Goal: Task Accomplishment & Management: Use online tool/utility

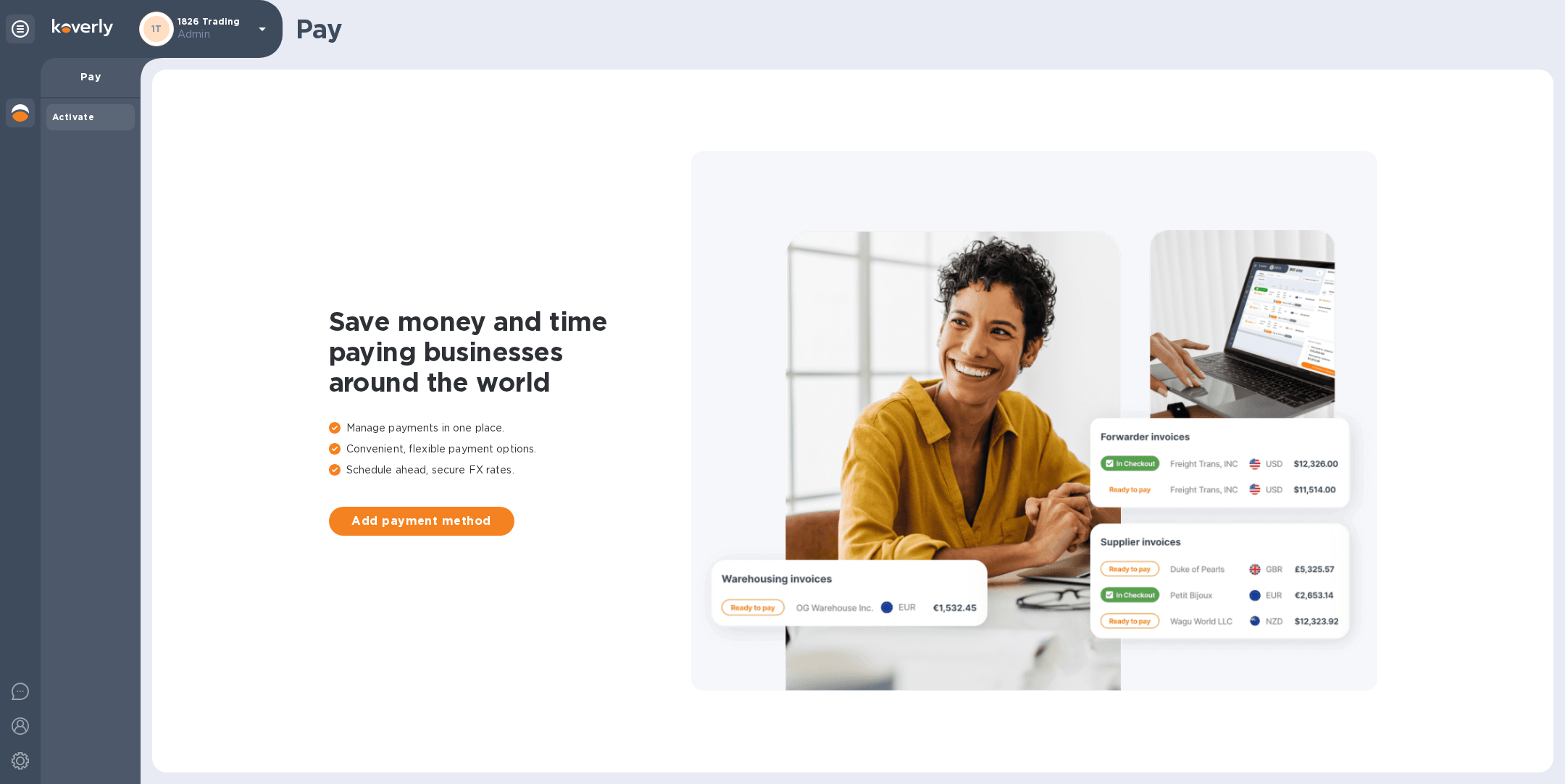
click at [17, 112] on img at bounding box center [20, 113] width 17 height 17
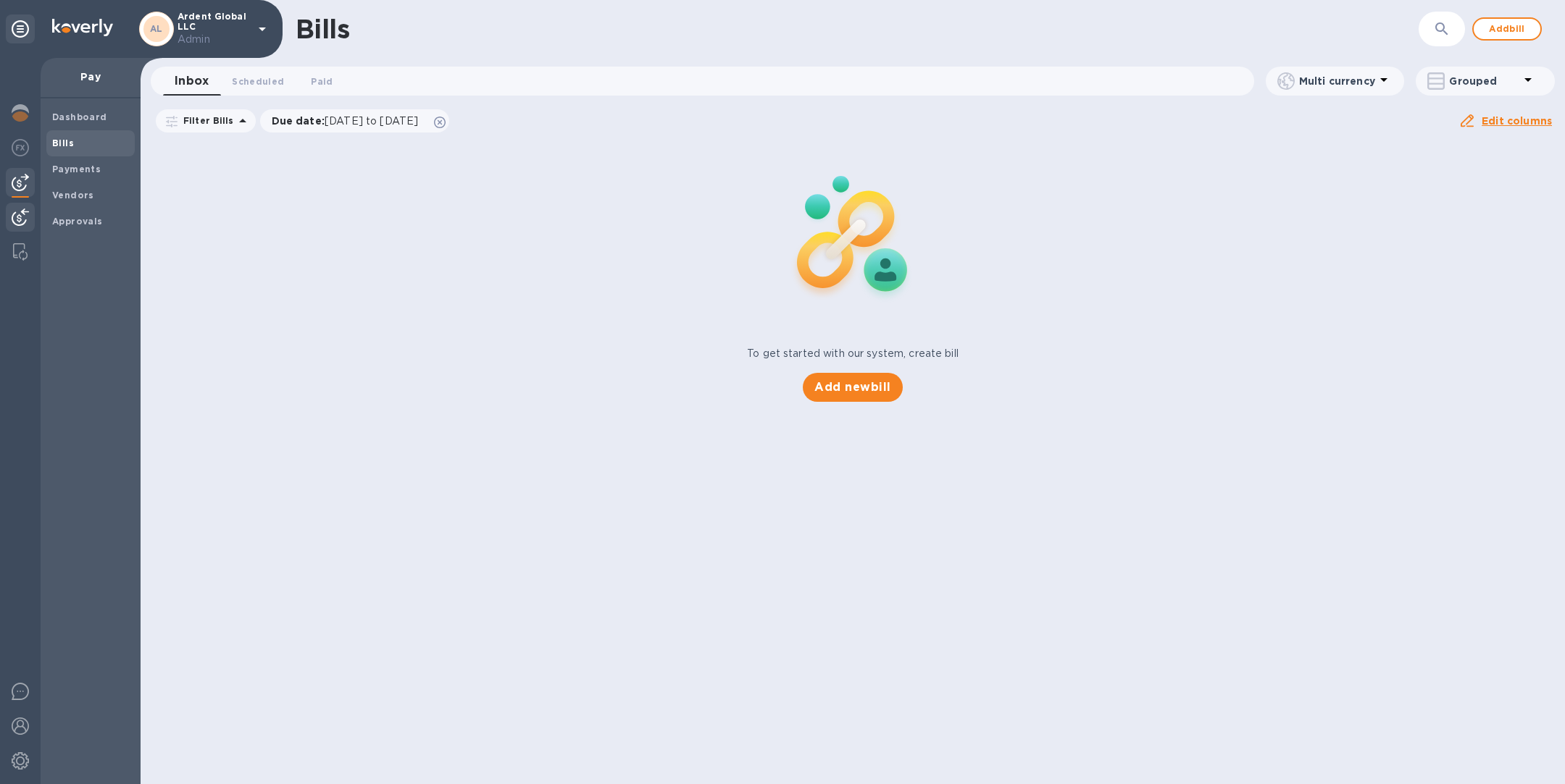
click at [13, 211] on img at bounding box center [20, 217] width 17 height 17
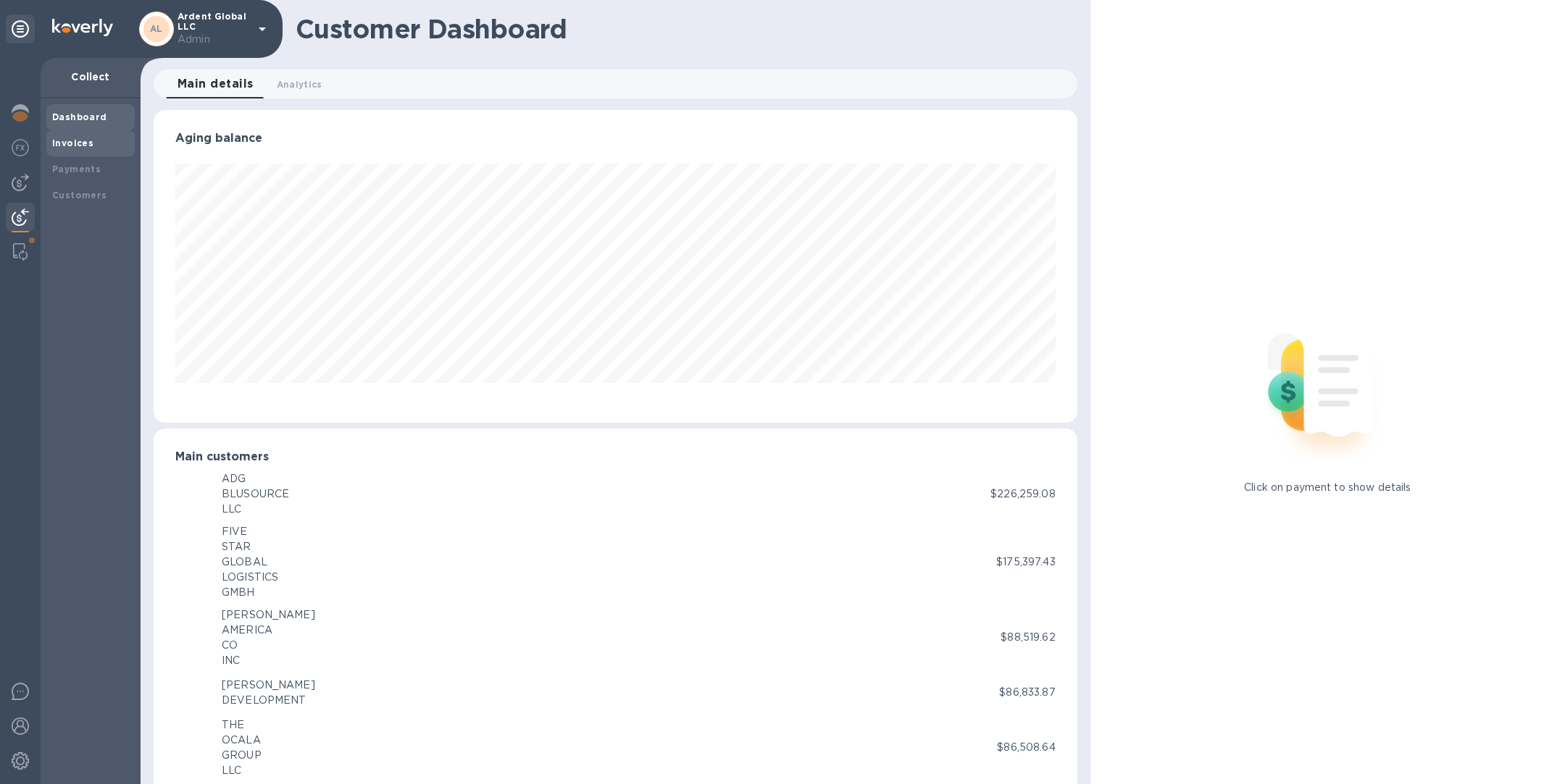
scroll to position [723680, 723445]
click at [90, 139] on div "Invoices" at bounding box center [90, 143] width 77 height 14
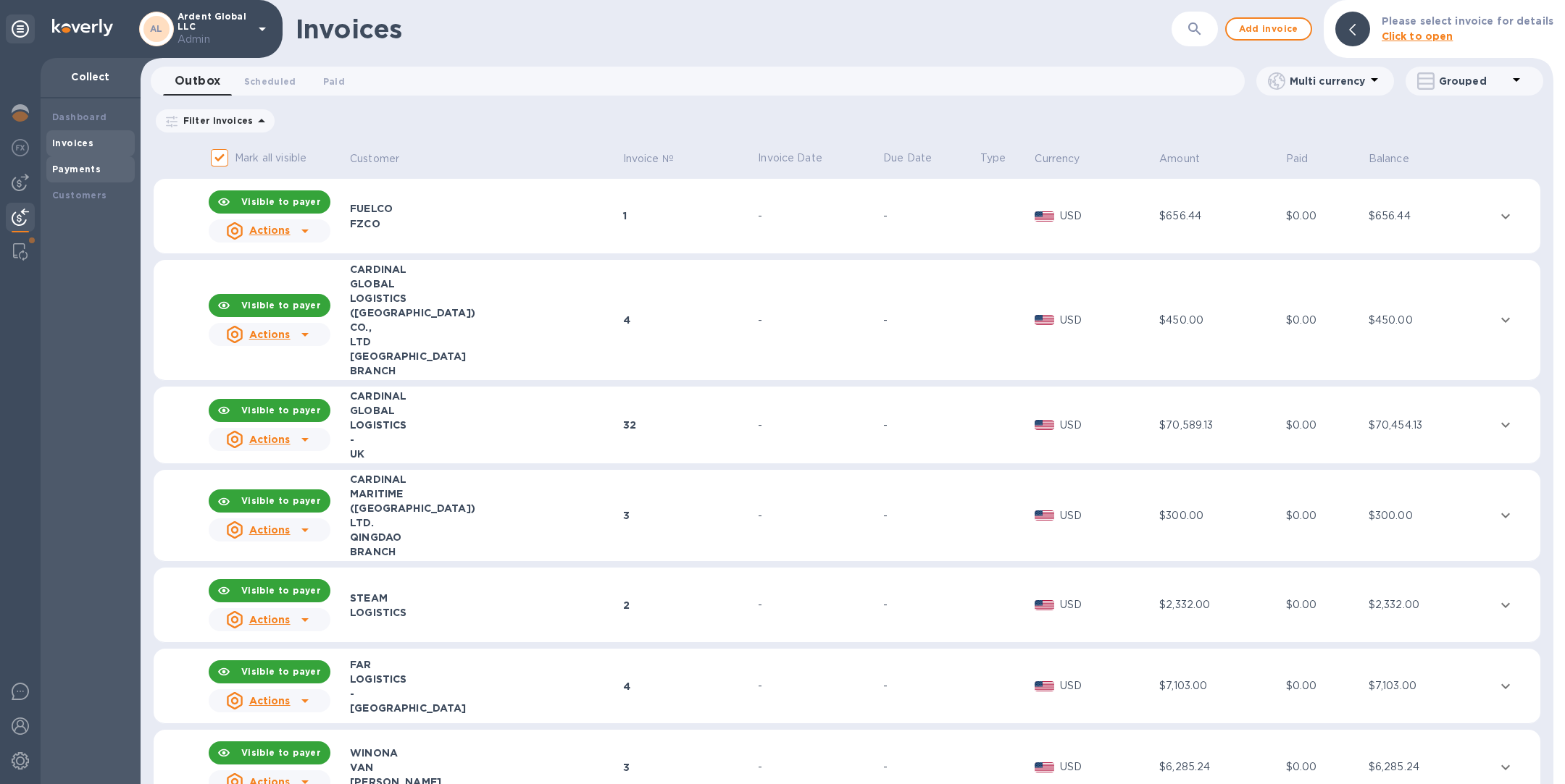
click at [93, 171] on b "Payments" at bounding box center [76, 168] width 48 height 10
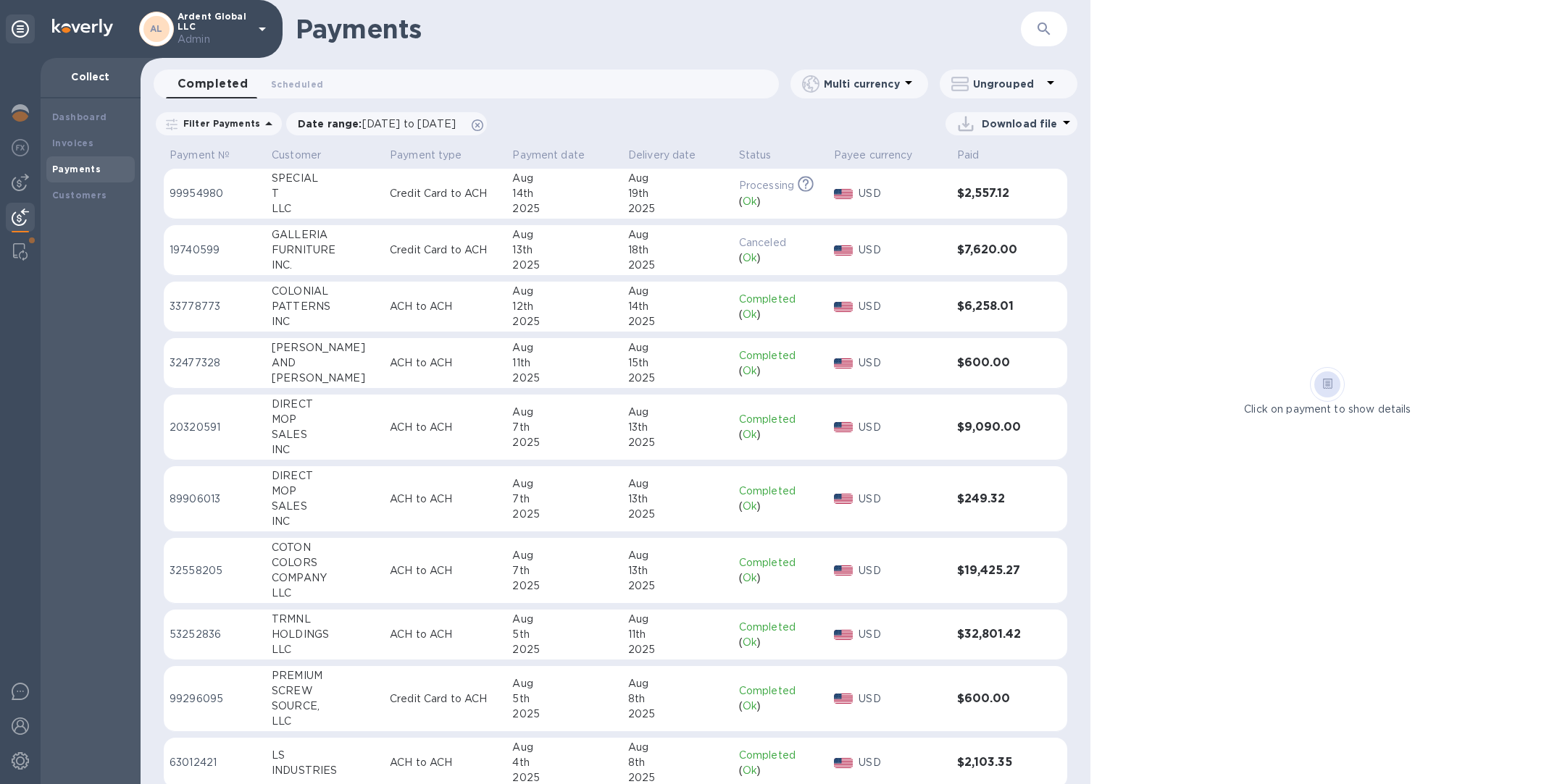
click at [433, 256] on p "Credit Card to ACH" at bounding box center [445, 250] width 111 height 15
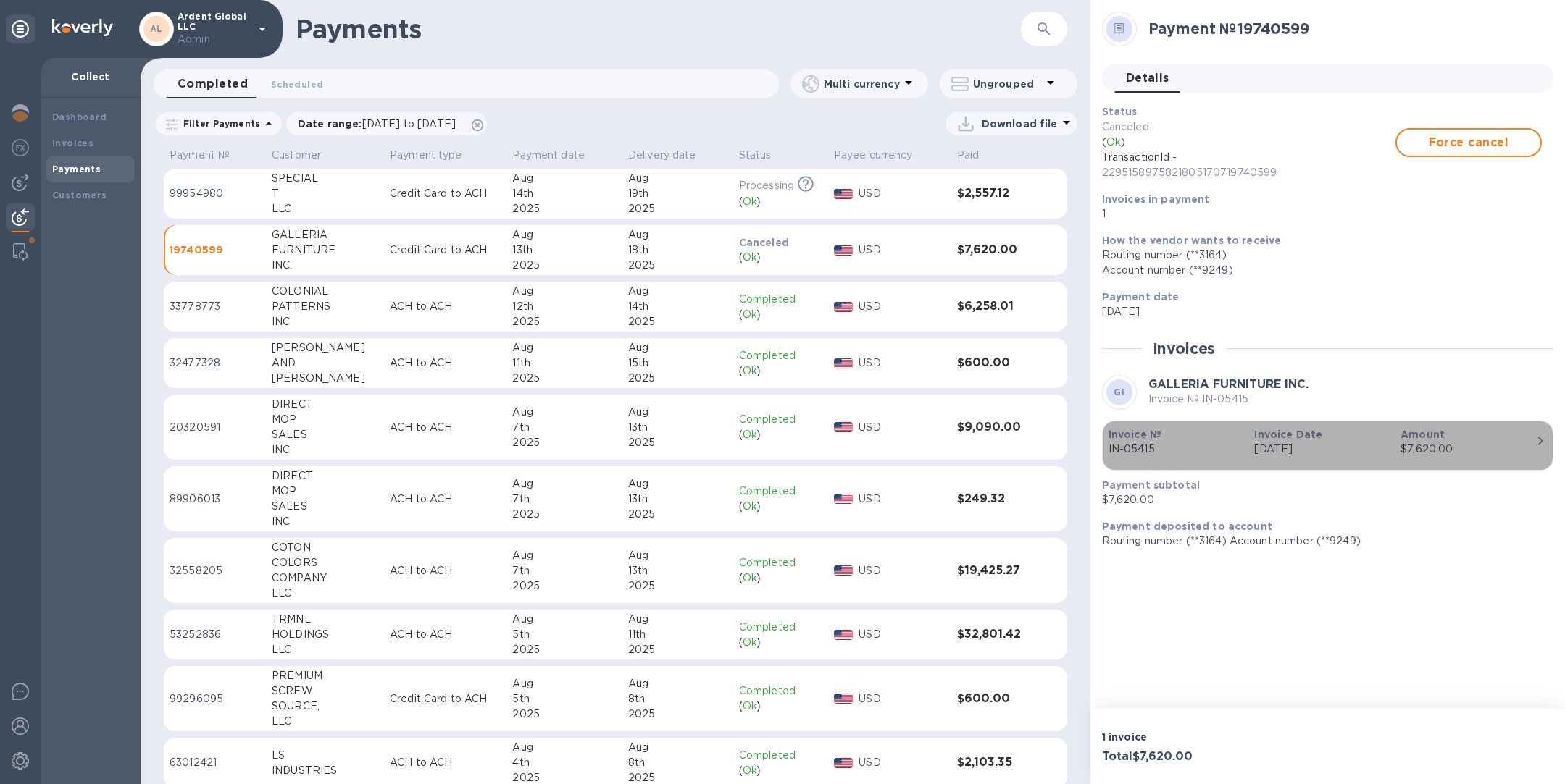
drag, startPoint x: 1166, startPoint y: 451, endPoint x: 1113, endPoint y: 454, distance: 53.1
click at [1113, 454] on p "IN-05415" at bounding box center [1176, 449] width 135 height 15
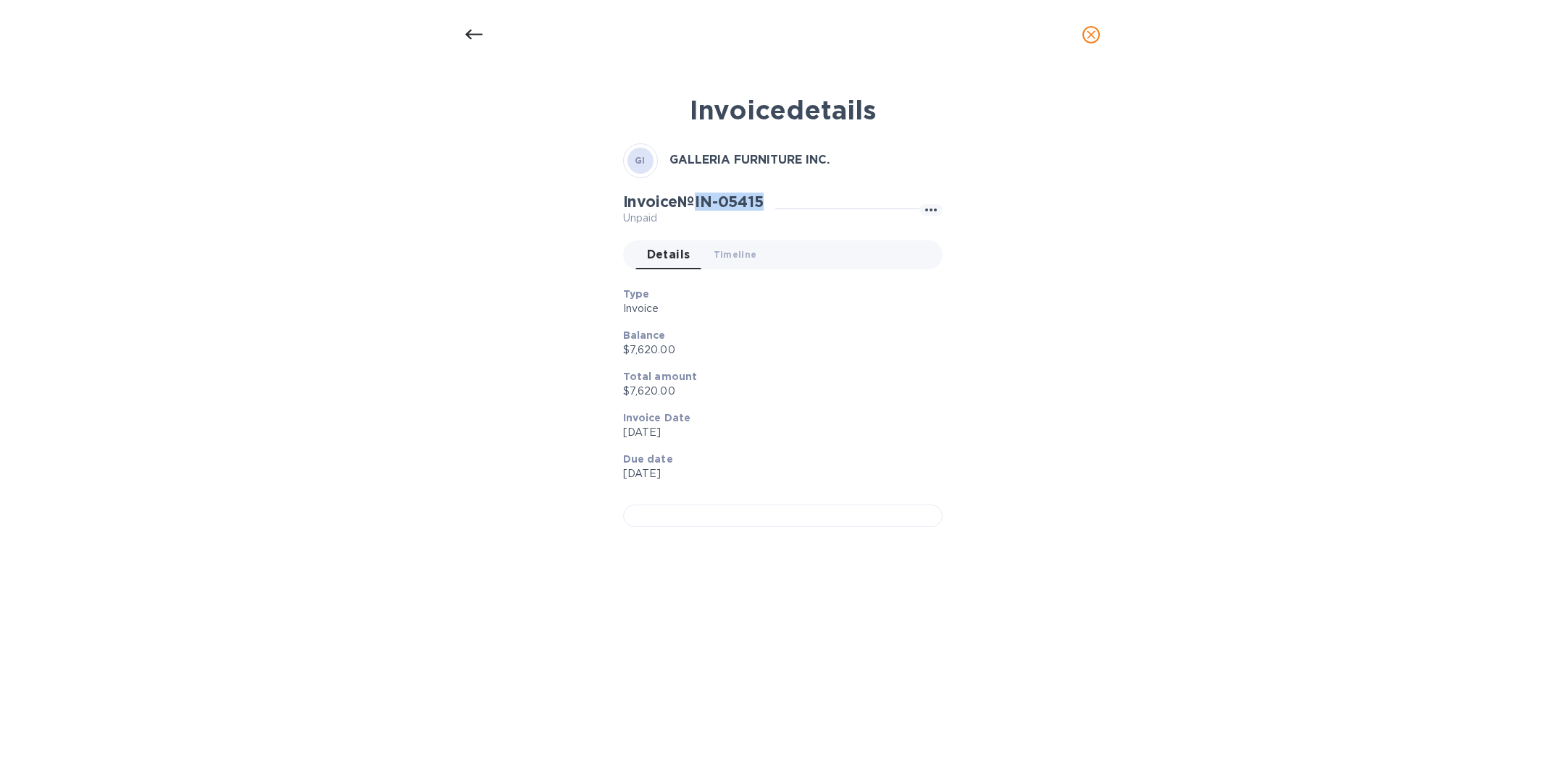
drag, startPoint x: 771, startPoint y: 197, endPoint x: 703, endPoint y: 200, distance: 68.1
click at [703, 200] on div "Invoice № IN-05415 Unpaid" at bounding box center [699, 209] width 152 height 33
copy h2 "IN-05415"
click at [1098, 28] on span "close" at bounding box center [1091, 34] width 17 height 17
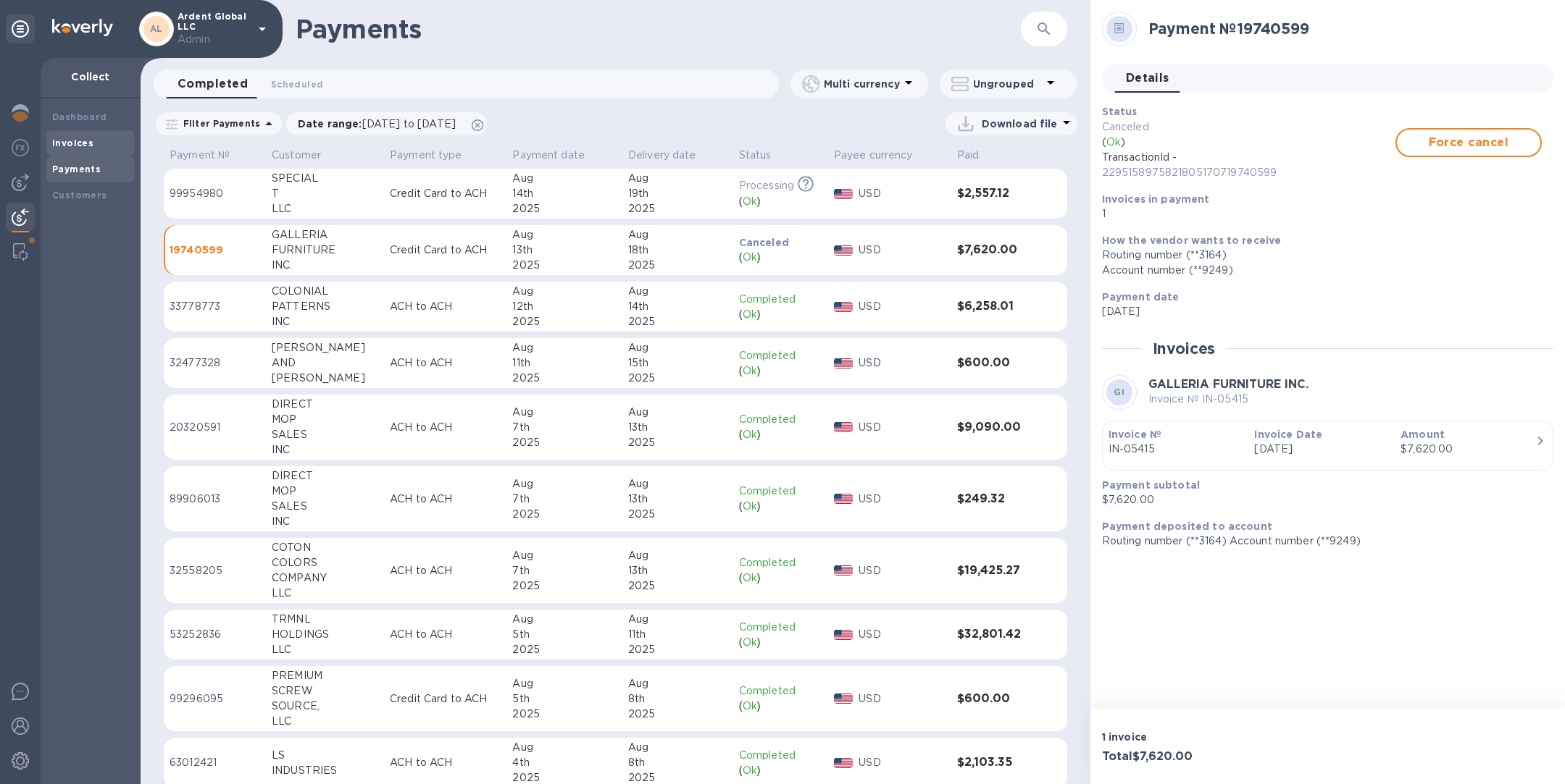
click at [76, 146] on b "Invoices" at bounding box center [72, 143] width 41 height 10
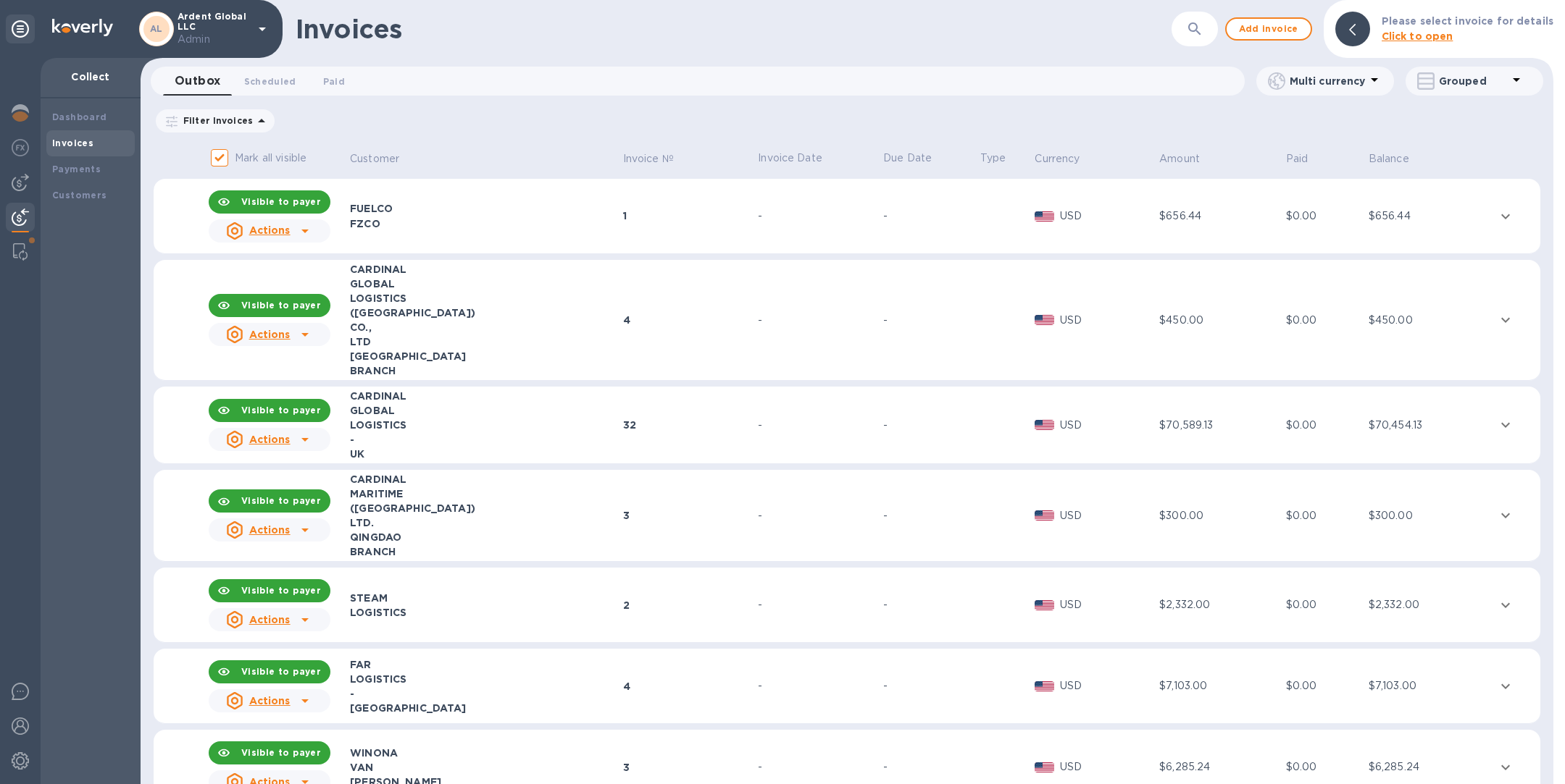
click at [1203, 34] on icon "button" at bounding box center [1194, 29] width 17 height 17
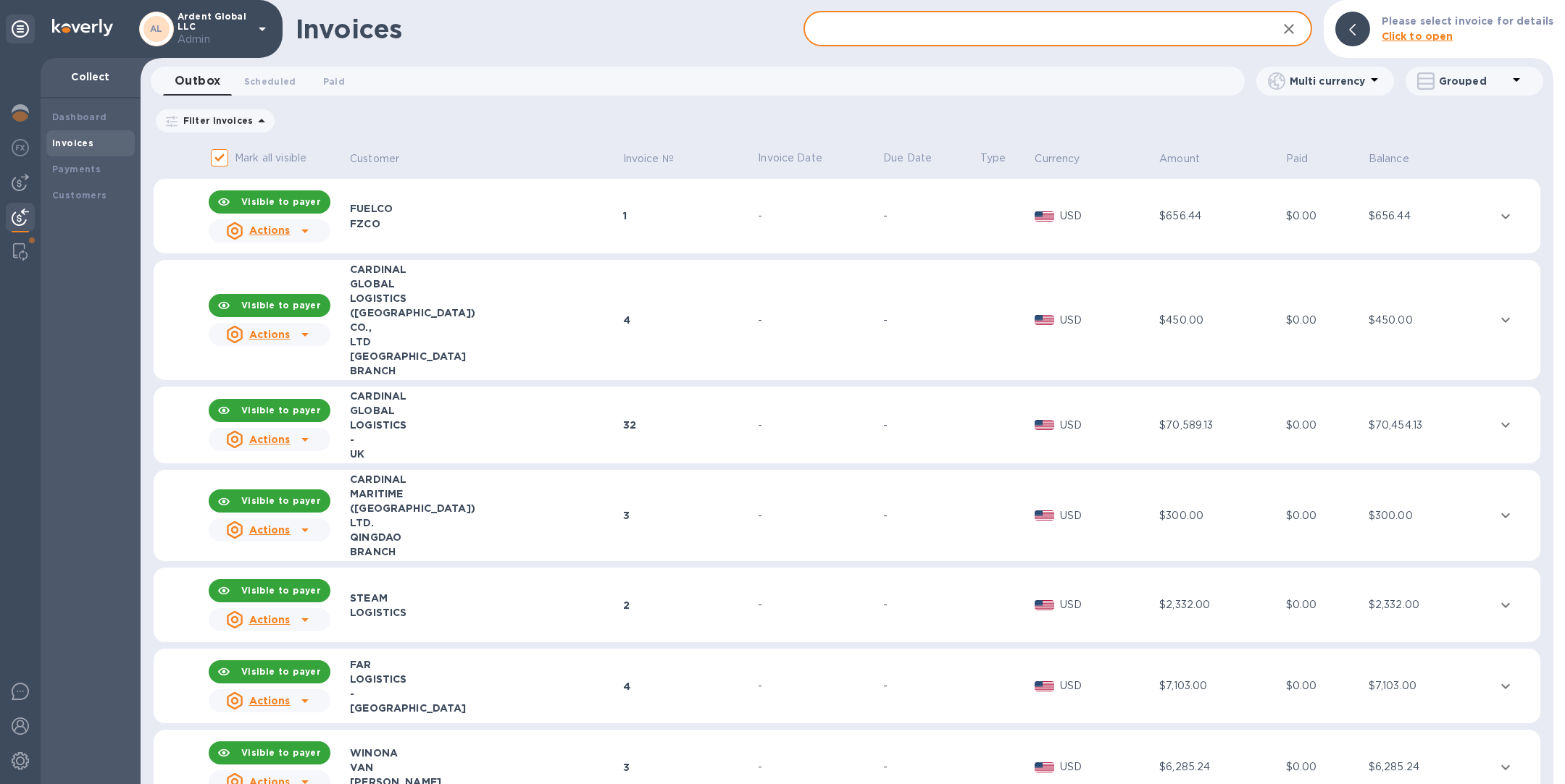
paste input "IN-05415"
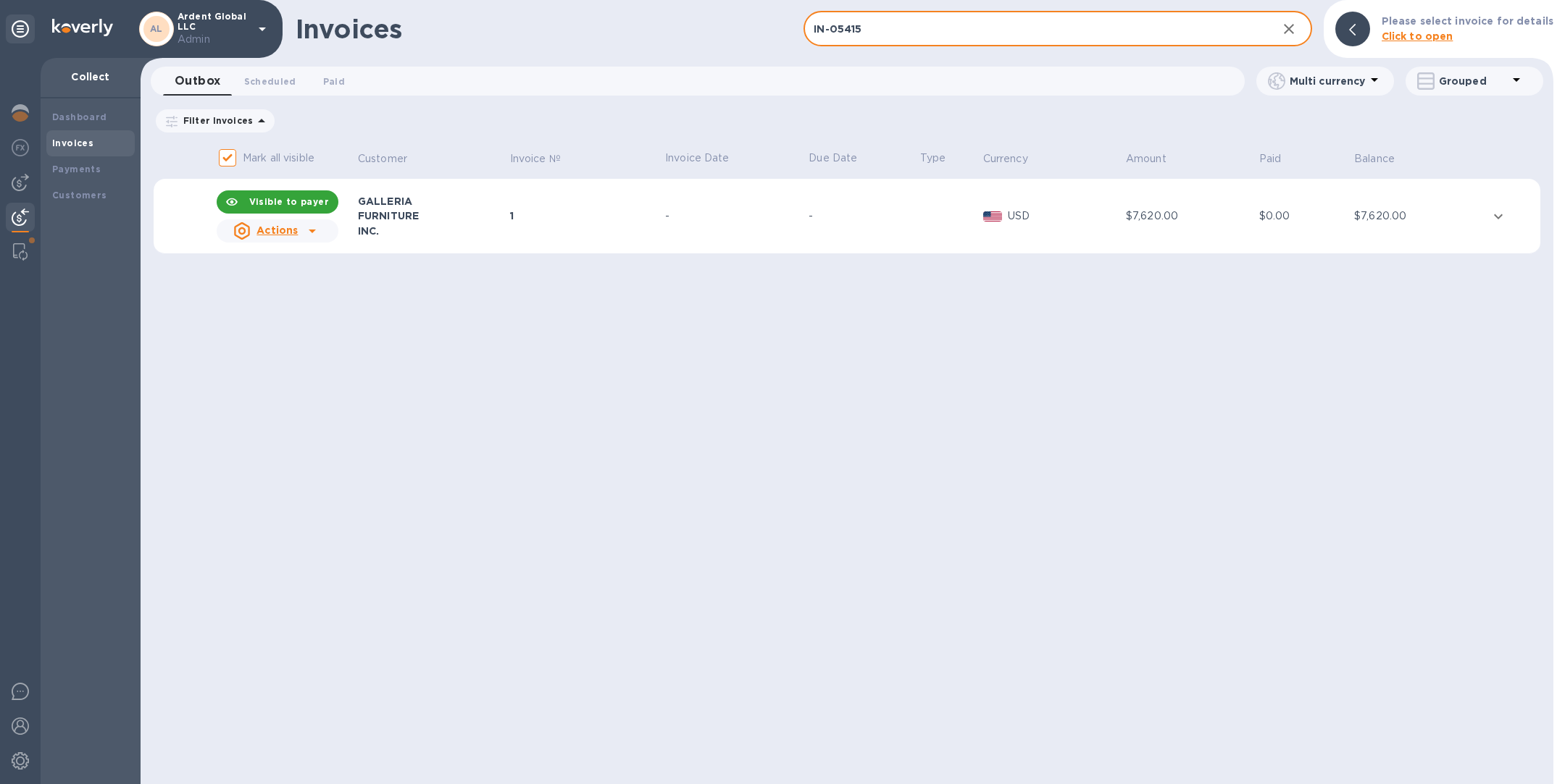
type input "IN-05415"
click at [670, 220] on div "-" at bounding box center [734, 216] width 139 height 15
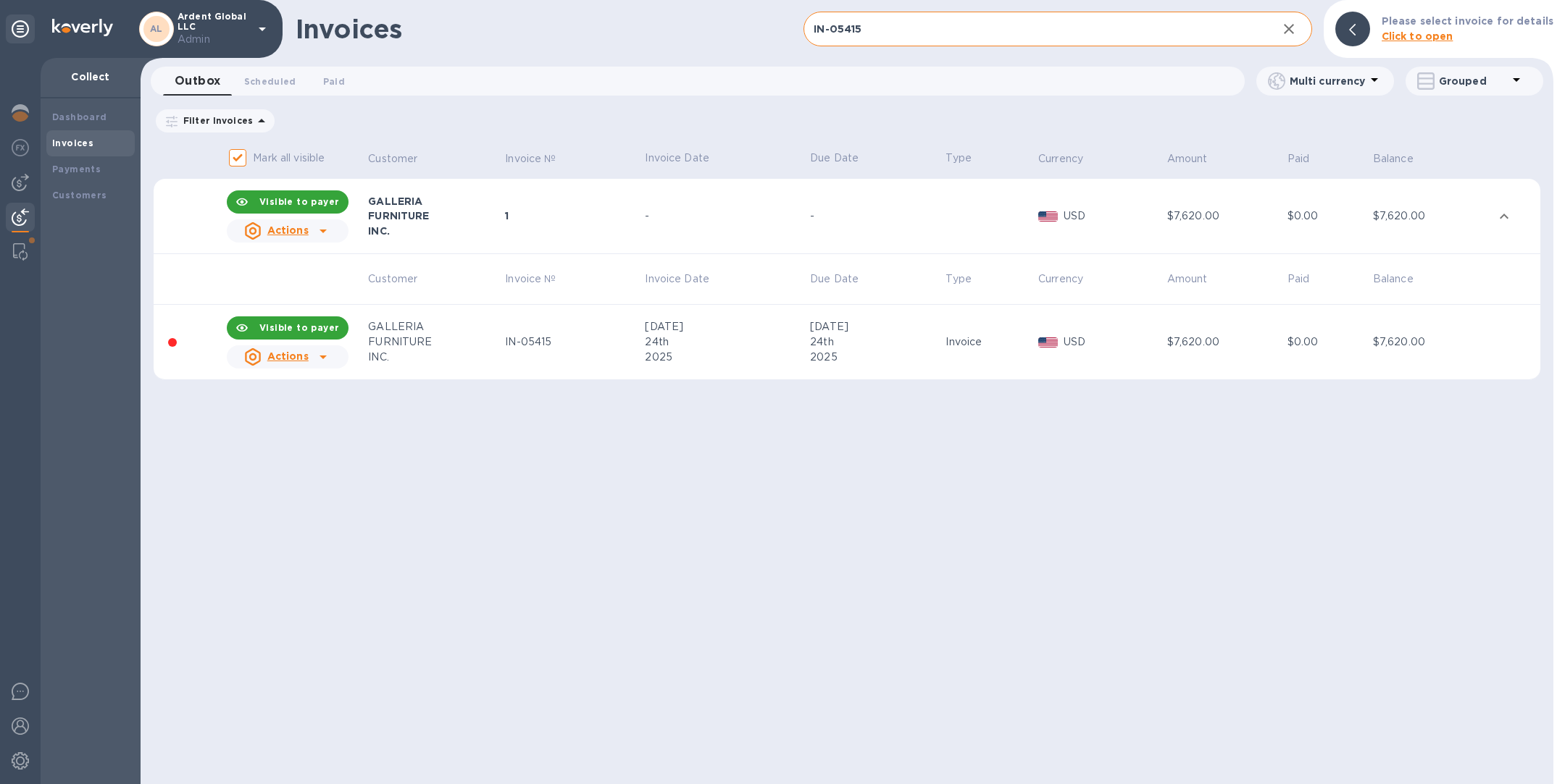
click at [297, 351] on u "Actions" at bounding box center [287, 356] width 41 height 11
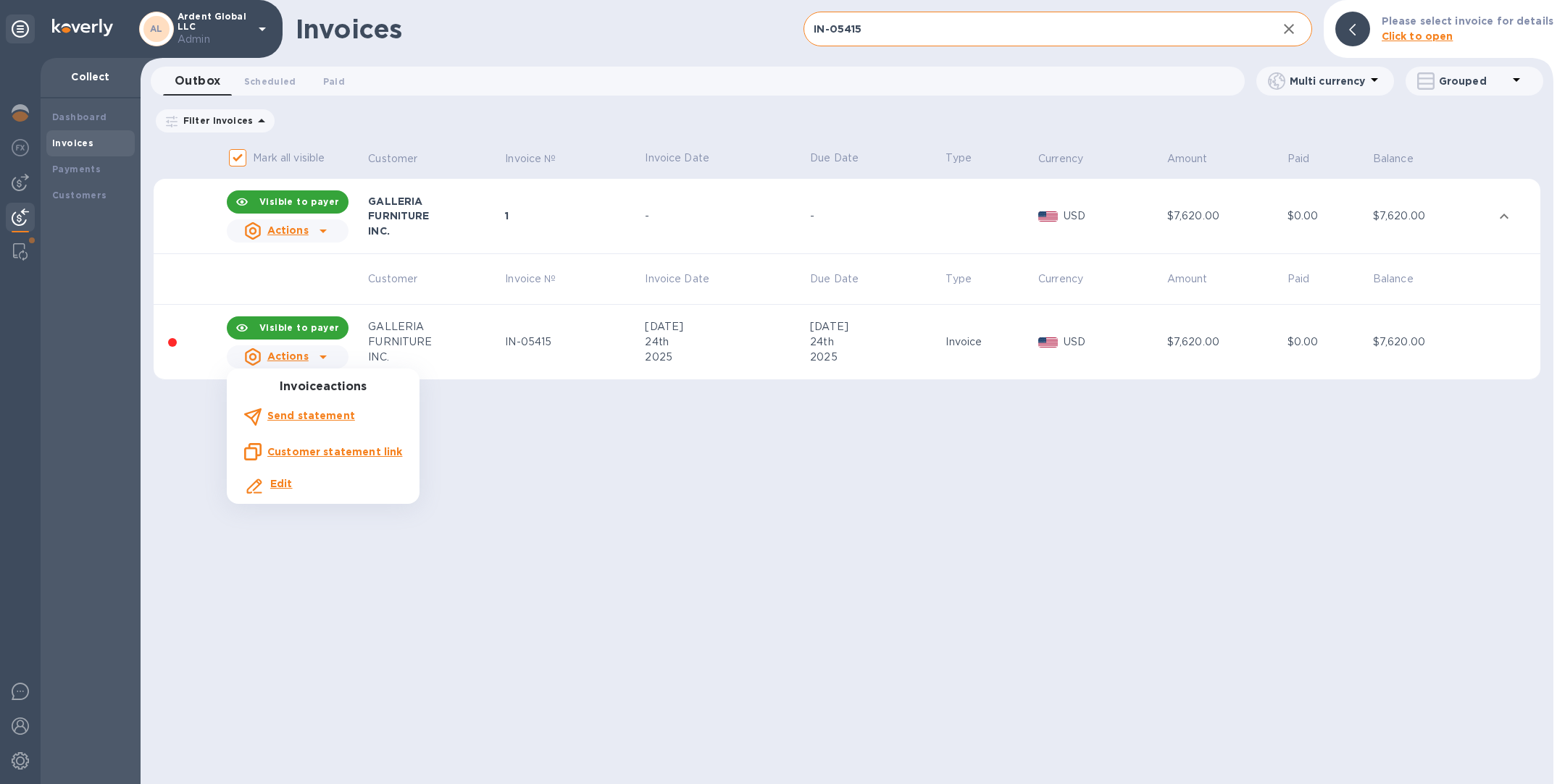
click at [325, 452] on u "Customer statement link" at bounding box center [335, 451] width 135 height 11
